Goal: Task Accomplishment & Management: Use online tool/utility

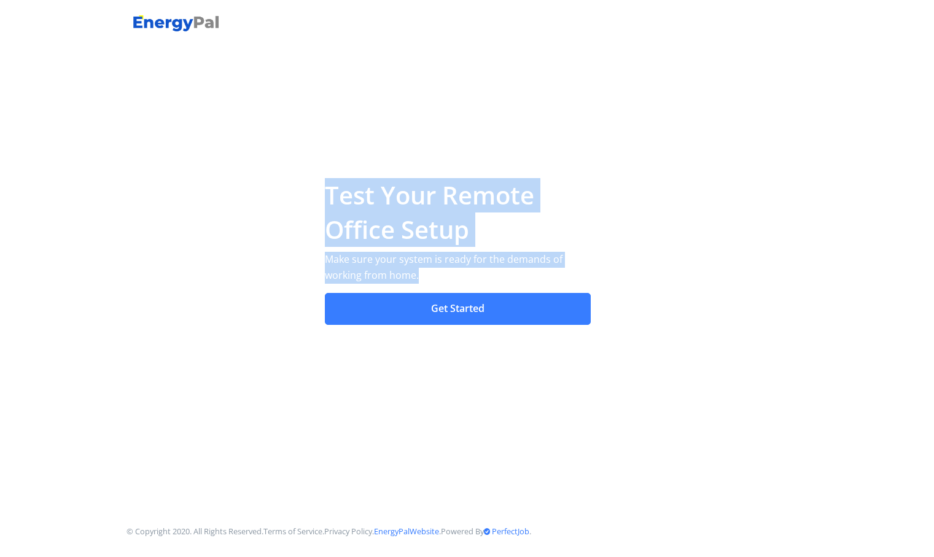
drag, startPoint x: 324, startPoint y: 194, endPoint x: 457, endPoint y: 271, distance: 153.7
click at [457, 271] on div "Test Your Remote Office Setup Make sure your system is ready for the demands of…" at bounding box center [458, 258] width 284 height 161
drag, startPoint x: 457, startPoint y: 271, endPoint x: 446, endPoint y: 259, distance: 16.1
copy div "Test Your Remote Office Setup Make sure your system is ready for the demands of…"
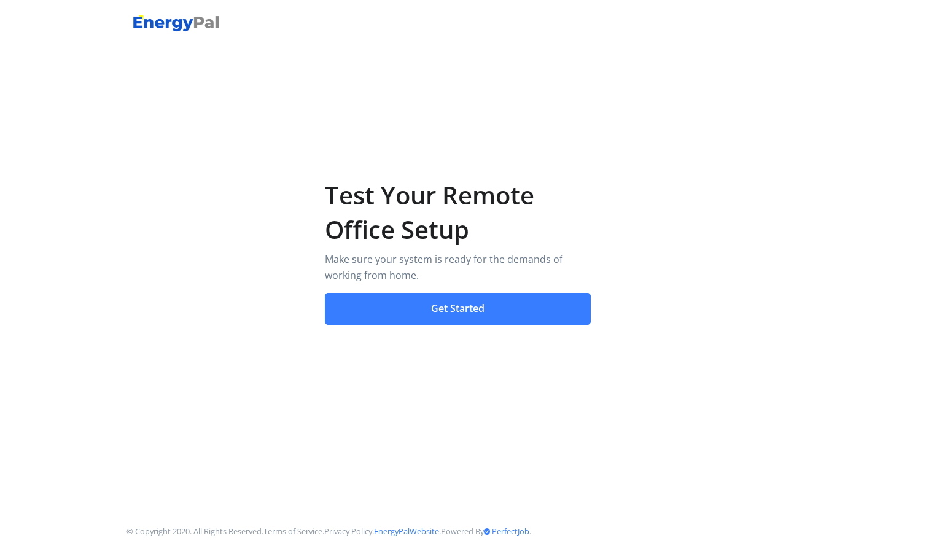
click at [495, 374] on div "Test Your Remote Office Setup Make sure your system is ready for the demands of…" at bounding box center [467, 278] width 700 height 557
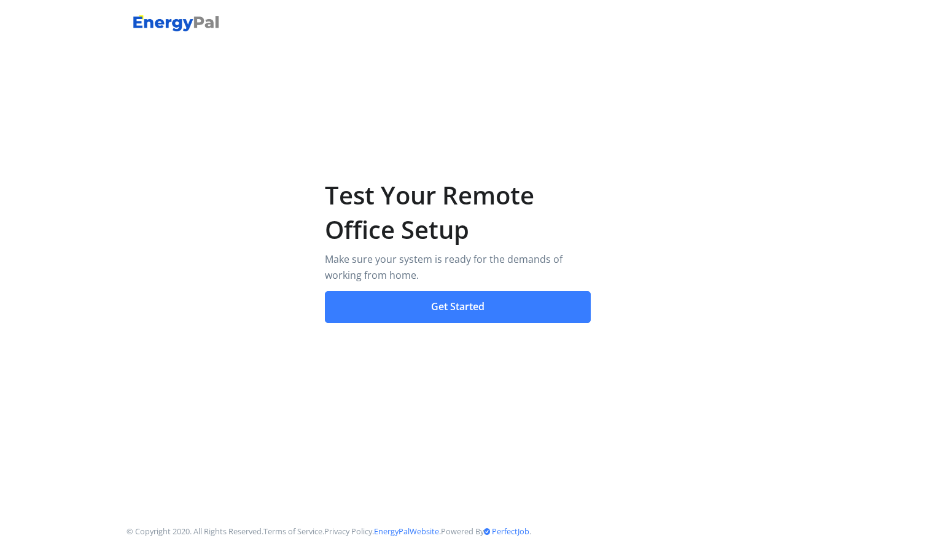
click at [468, 306] on button "Get Started" at bounding box center [458, 307] width 266 height 32
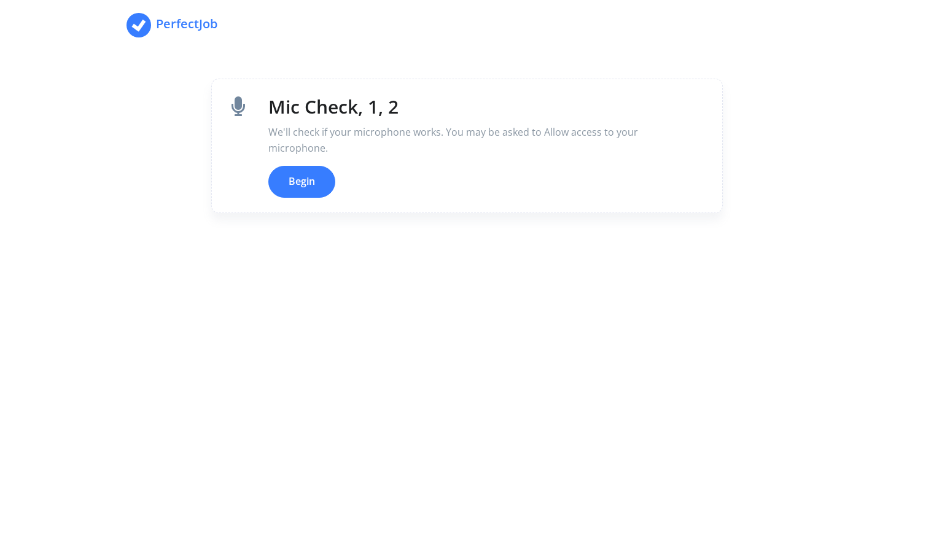
click at [284, 264] on div "Mic Check, 1, 2 We'll check if your microphone works. You may be asked to Allow…" at bounding box center [467, 146] width 700 height 292
click at [454, 176] on div "Mic Check, 1, 2 We'll check if your microphone works. You may be asked to Allow…" at bounding box center [467, 146] width 416 height 104
